Goal: Transaction & Acquisition: Download file/media

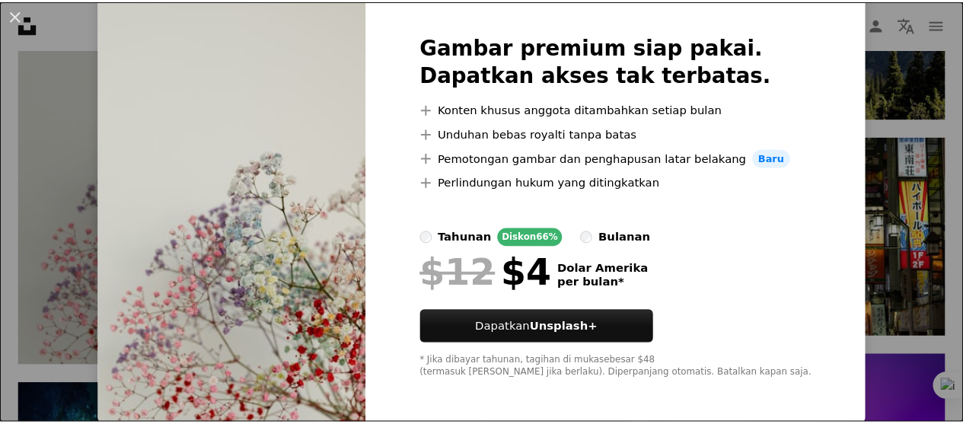
scroll to position [64, 0]
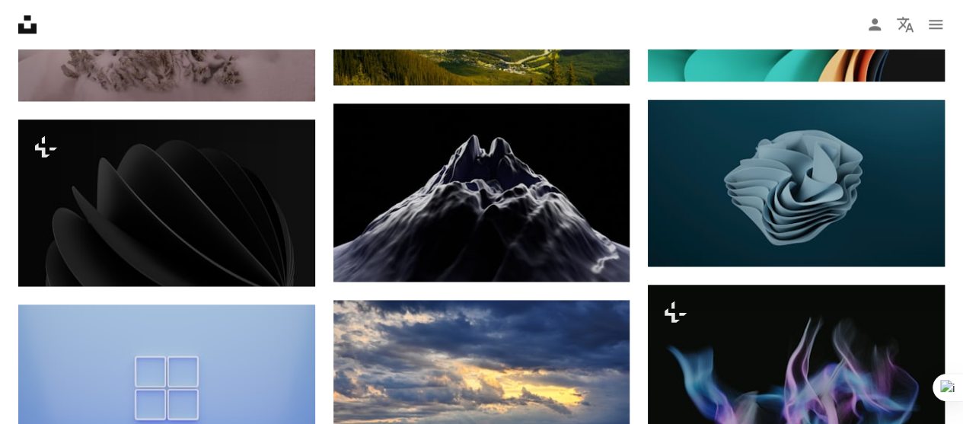
scroll to position [67, 0]
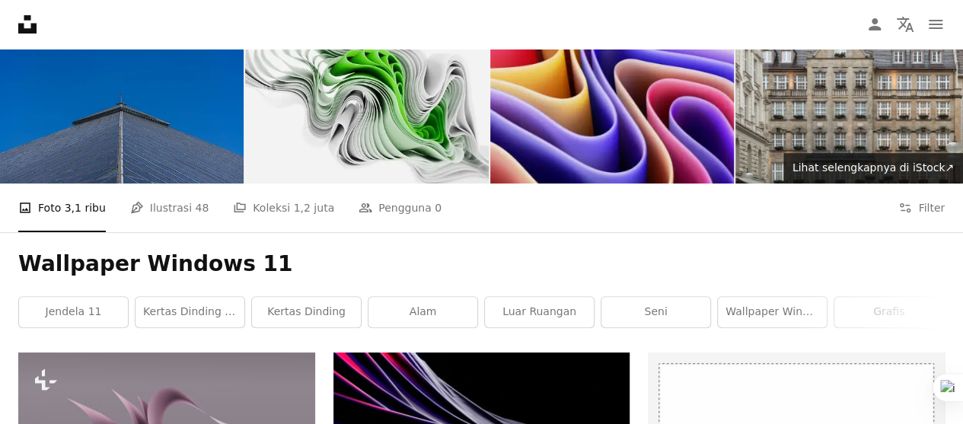
click at [737, 310] on font "wallpaper windows 10" at bounding box center [785, 311] width 121 height 12
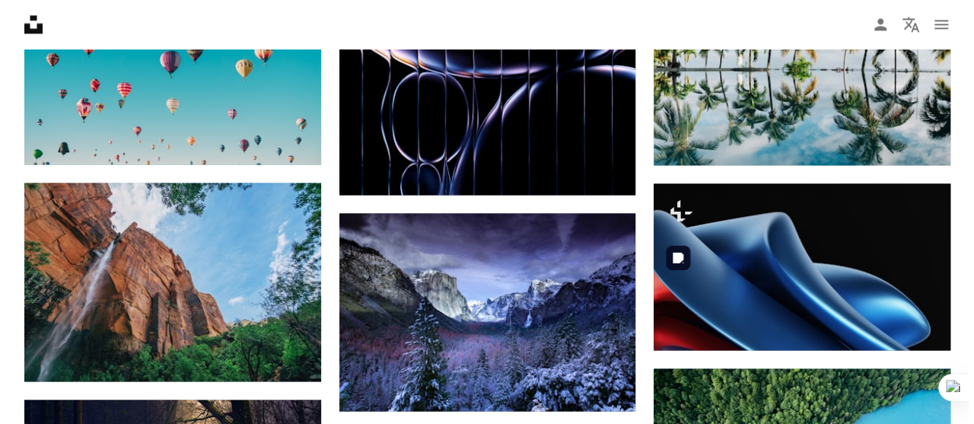
scroll to position [944, 0]
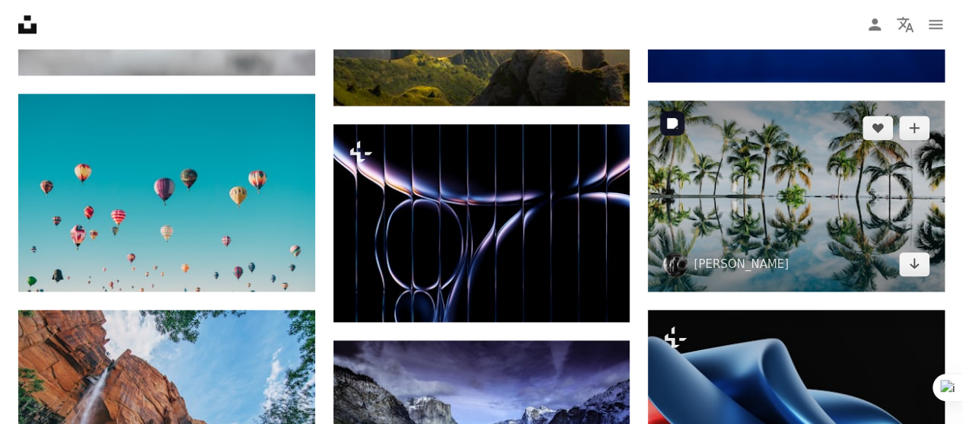
click at [795, 234] on img at bounding box center [796, 195] width 297 height 191
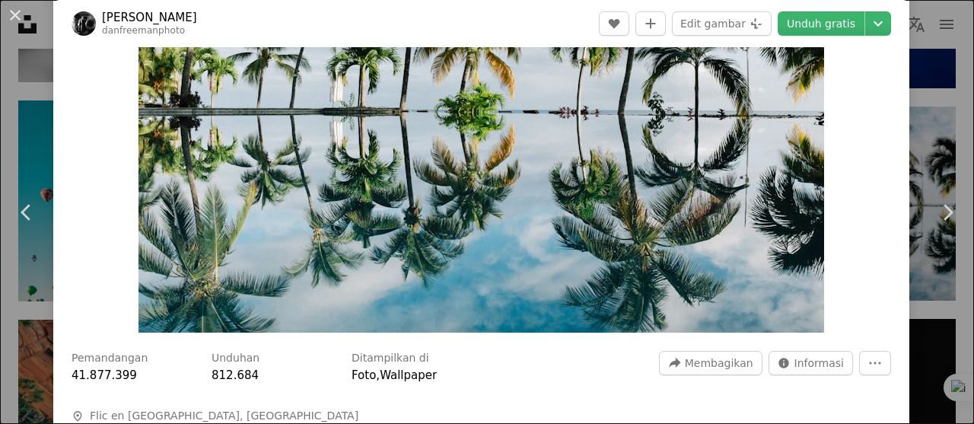
scroll to position [183, 0]
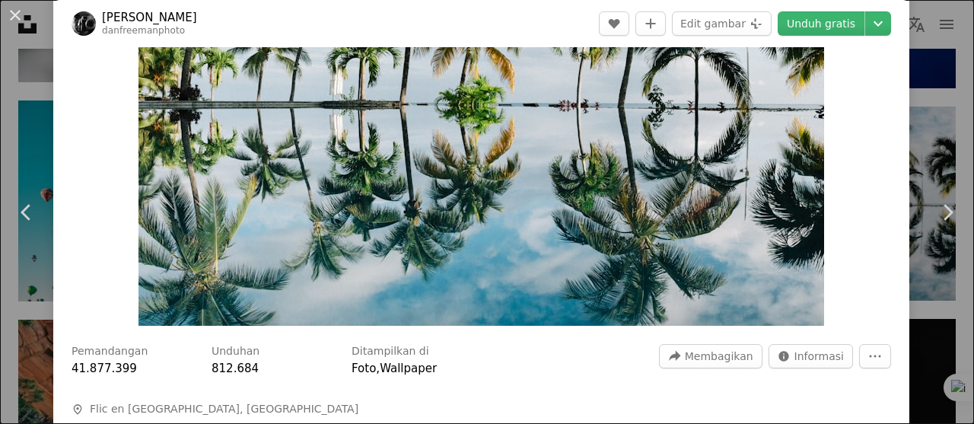
click at [837, 25] on font "Unduh gratis" at bounding box center [821, 24] width 68 height 12
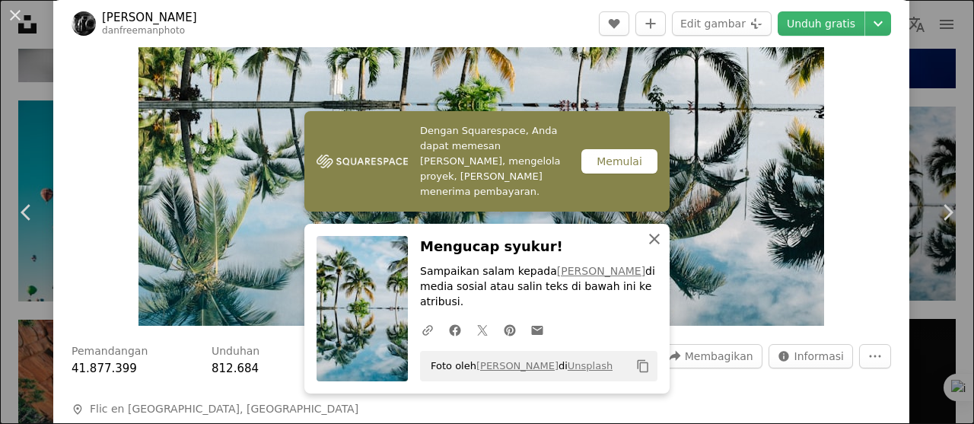
click at [652, 248] on icon "An X shape" at bounding box center [654, 239] width 18 height 18
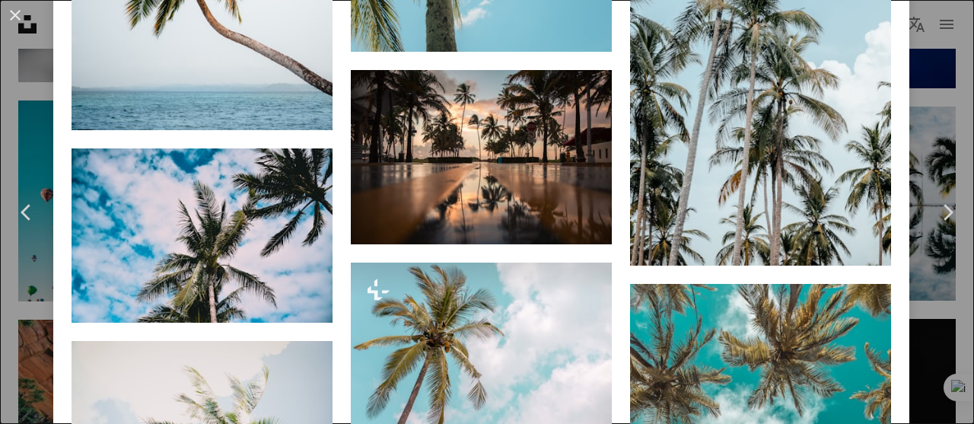
scroll to position [3135, 0]
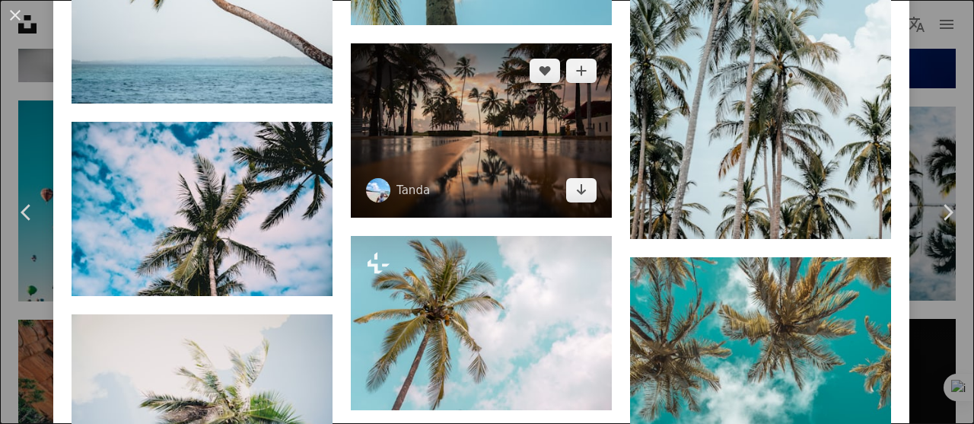
click at [517, 84] on img at bounding box center [481, 130] width 261 height 174
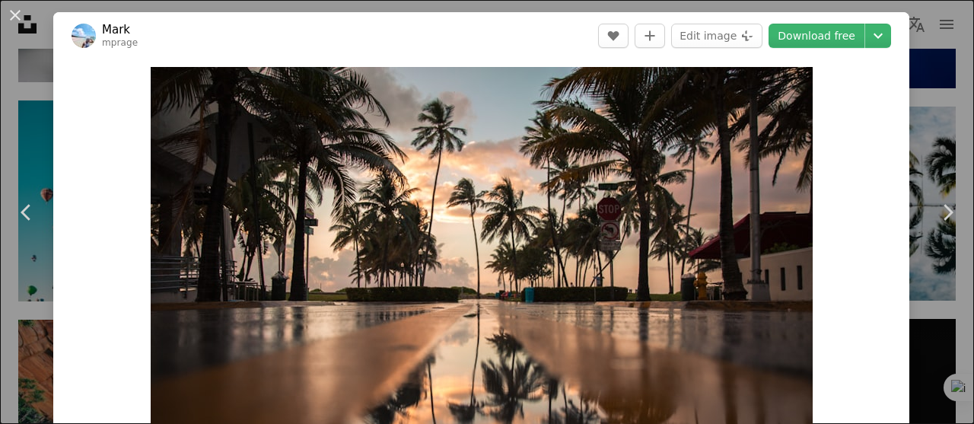
click at [517, 84] on img "Zoom in on this image" at bounding box center [482, 287] width 662 height 441
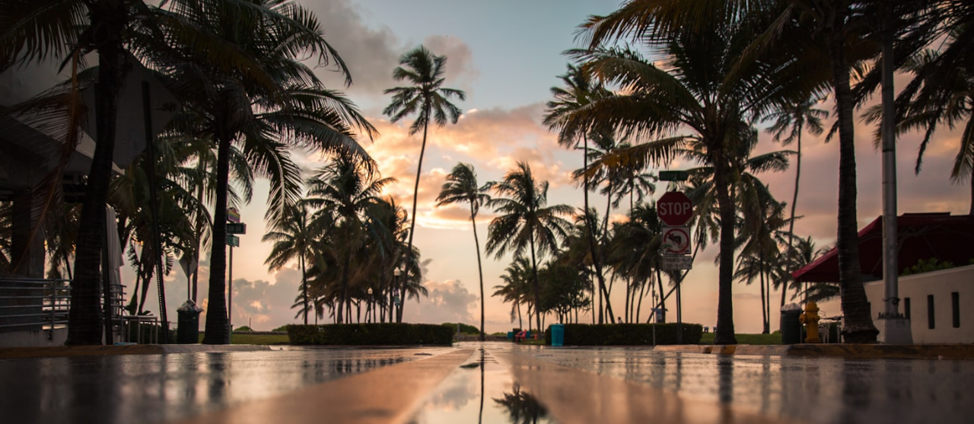
click at [928, 28] on img "Perkecil gambar ini" at bounding box center [487, 324] width 976 height 651
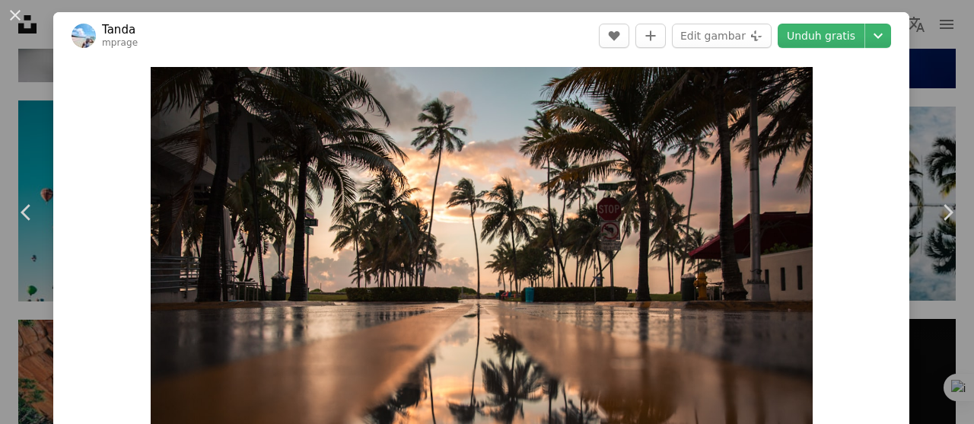
scroll to position [67, 0]
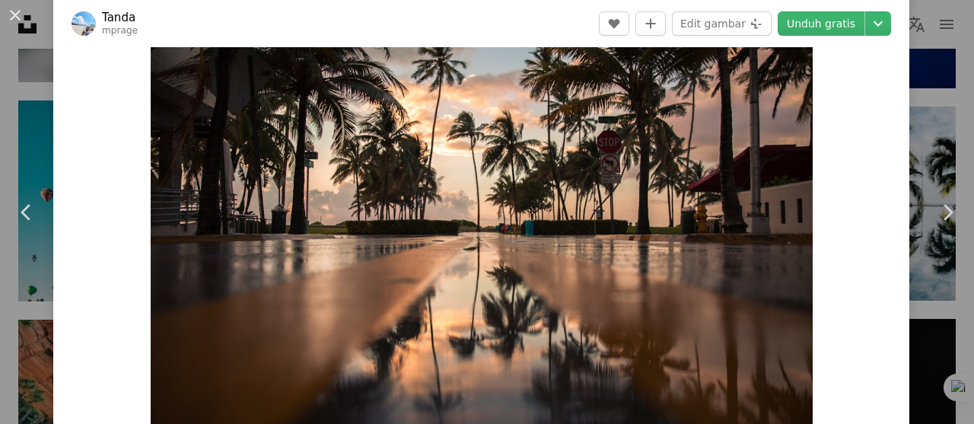
click at [840, 21] on font "Unduh gratis" at bounding box center [821, 24] width 68 height 12
